Goal: Information Seeking & Learning: Learn about a topic

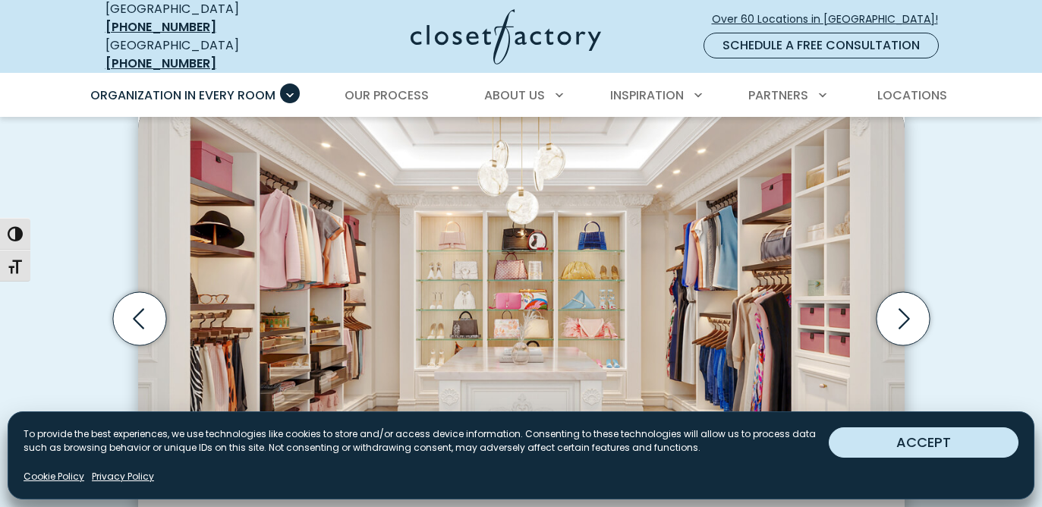
click at [865, 439] on button "ACCEPT" at bounding box center [924, 442] width 190 height 30
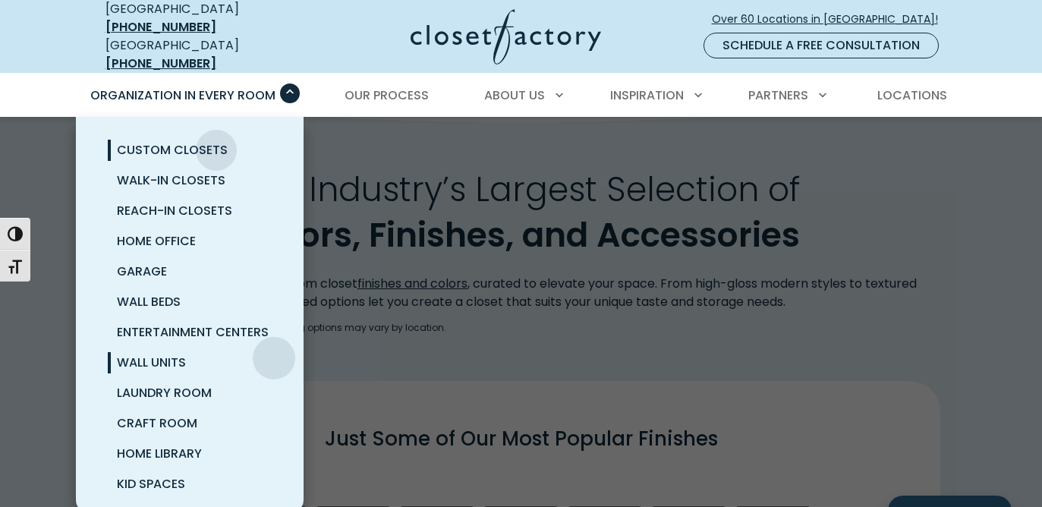
scroll to position [96, 0]
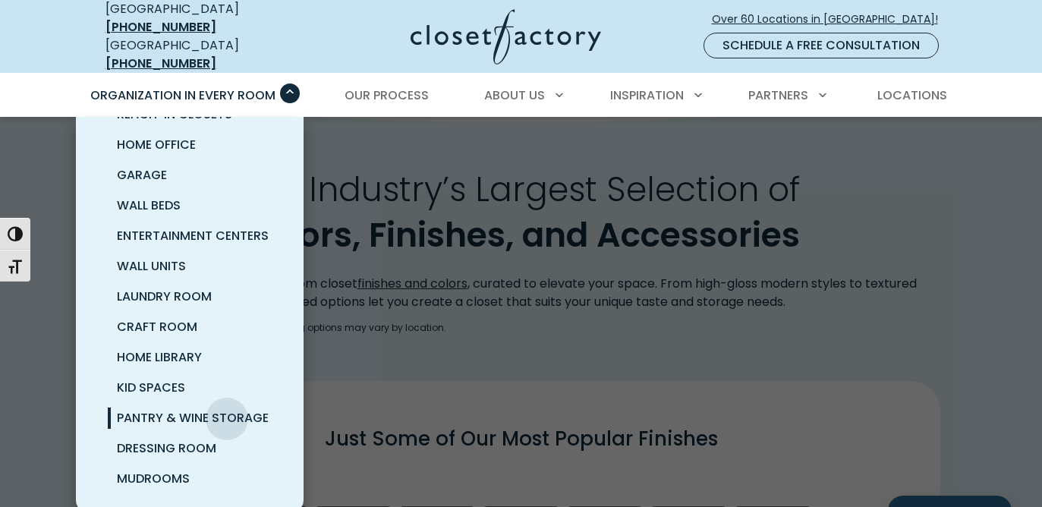
click at [227, 409] on span "Pantry & Wine Storage" at bounding box center [193, 417] width 152 height 17
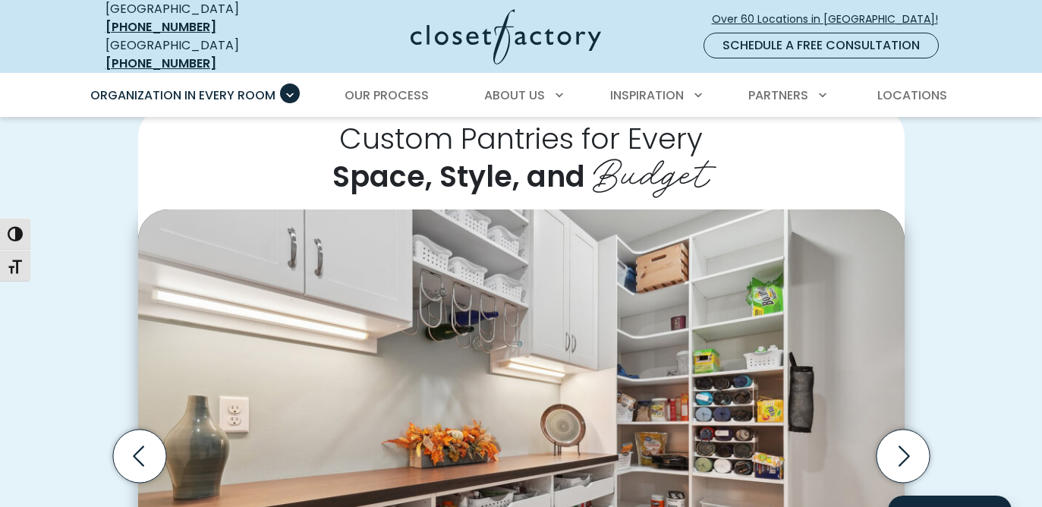
scroll to position [483, 0]
